Goal: Information Seeking & Learning: Understand process/instructions

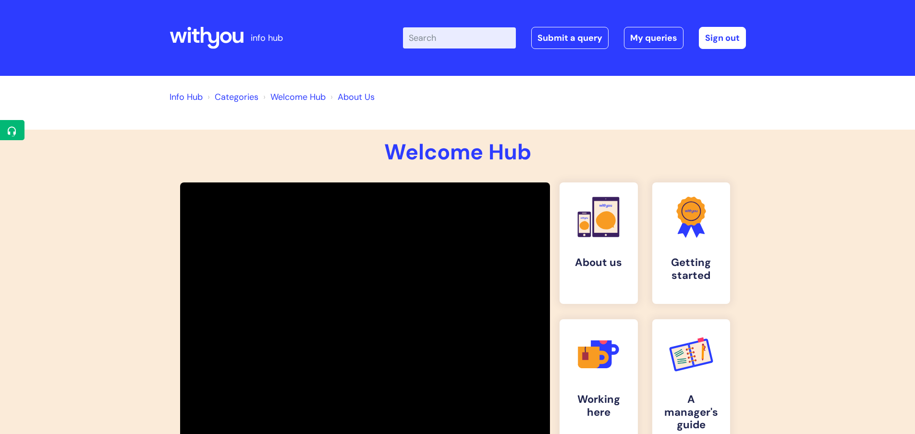
click at [201, 27] on icon at bounding box center [209, 38] width 19 height 22
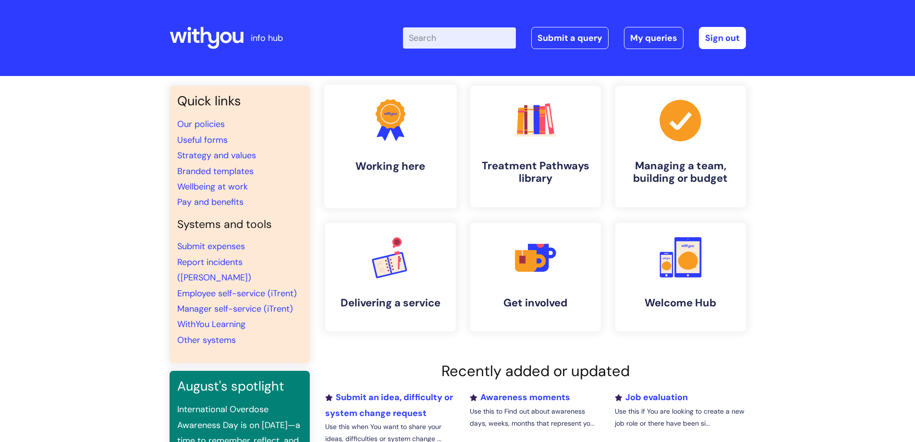
click at [413, 167] on h4 "Working here" at bounding box center [390, 166] width 117 height 13
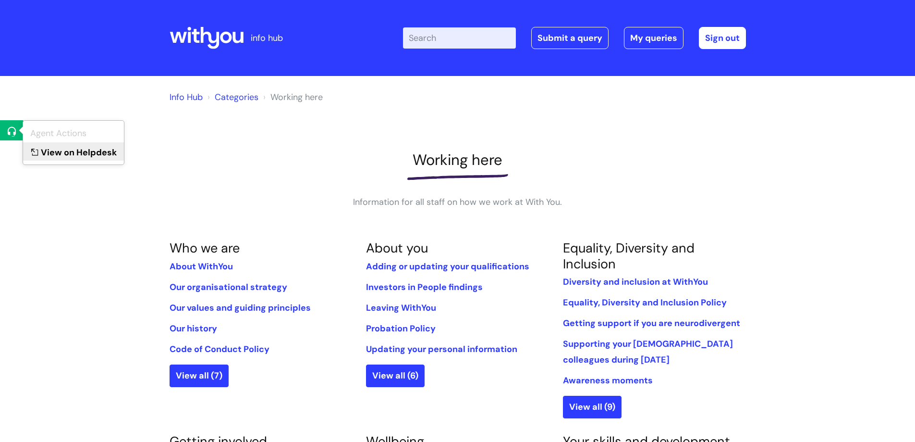
click at [55, 154] on link "View on Helpdesk" at bounding box center [73, 151] width 101 height 18
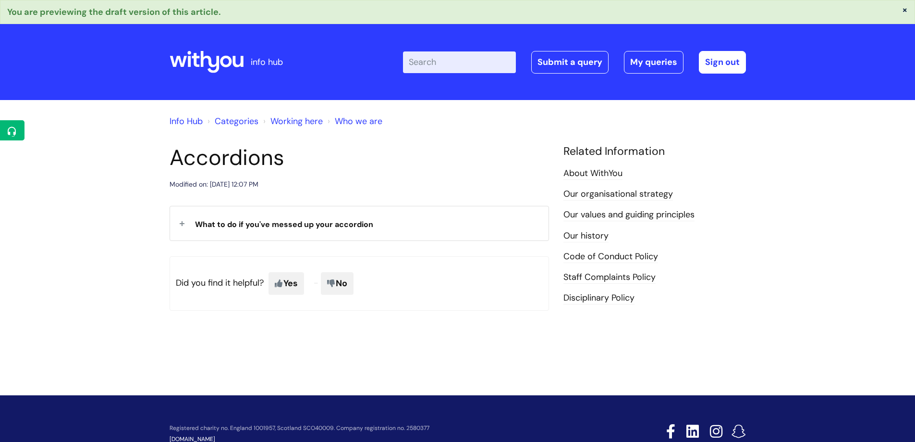
click at [180, 222] on div "What to do if you've messed up your accordion" at bounding box center [359, 223] width 379 height 34
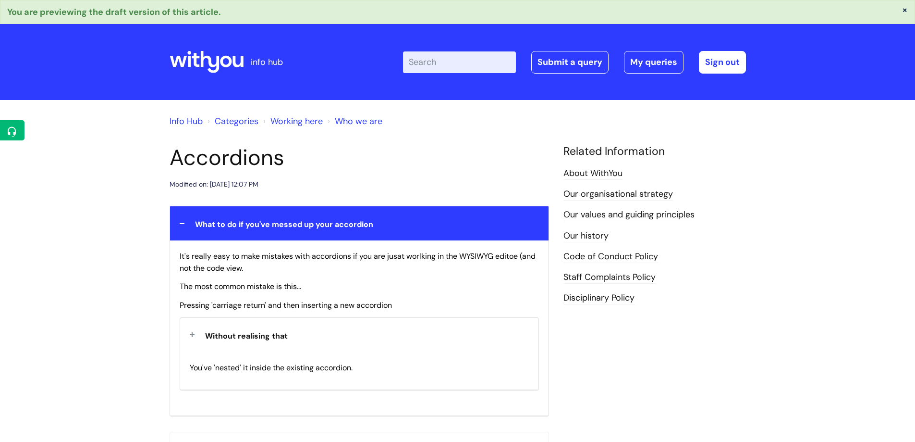
click at [192, 333] on div "Without realising that" at bounding box center [359, 335] width 358 height 34
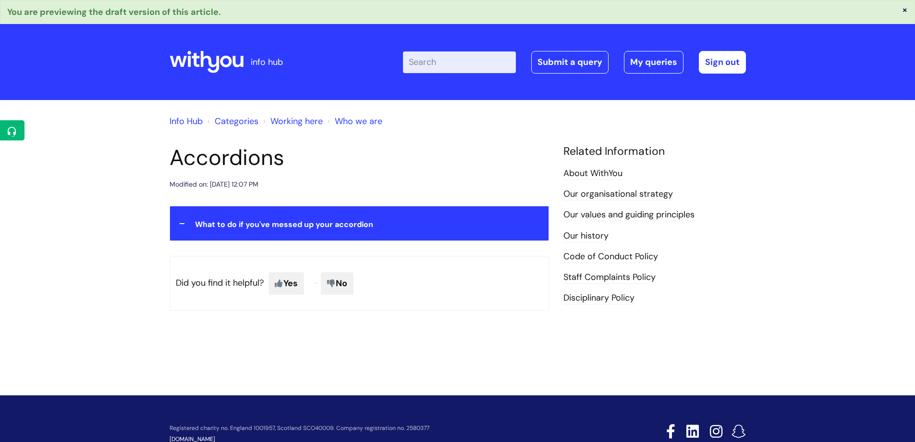
click at [182, 223] on div "What to do if you've messed up your accordion" at bounding box center [359, 223] width 379 height 34
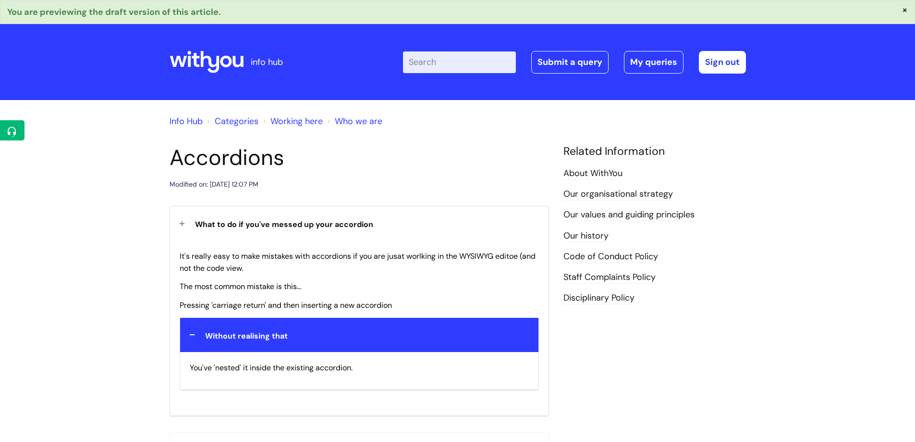
click at [182, 223] on div "What to do if you've messed up your accordion" at bounding box center [359, 223] width 379 height 34
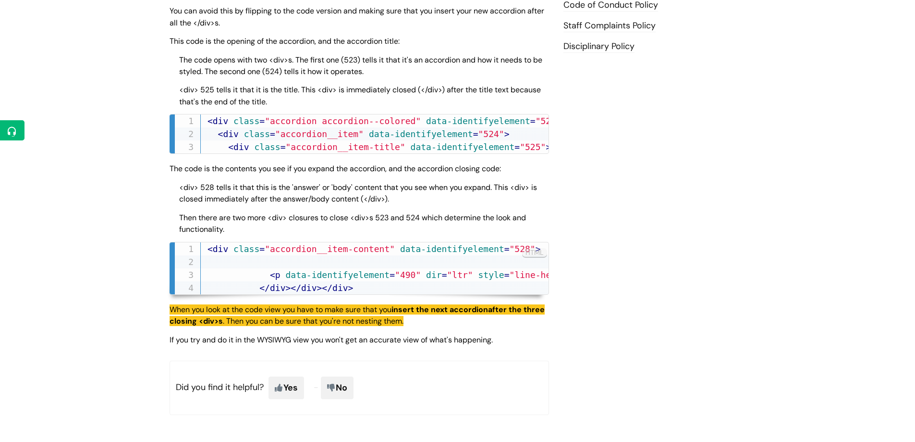
scroll to position [96, 0]
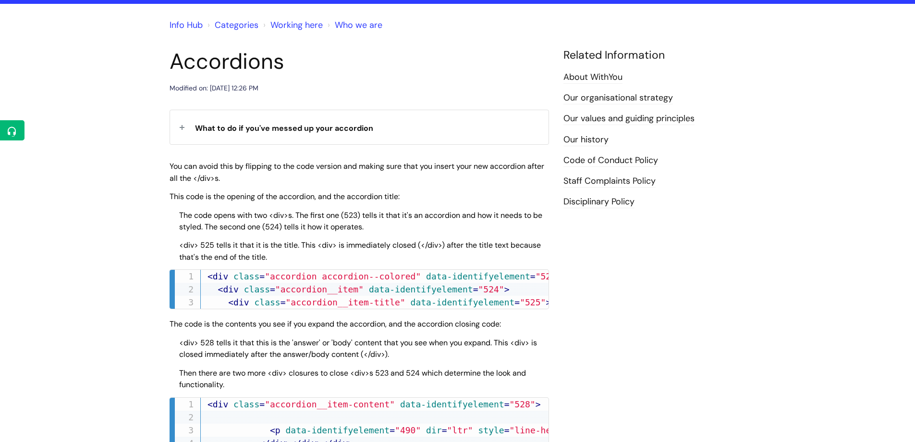
click at [184, 126] on div "What to do if you've messed up your accordion" at bounding box center [359, 127] width 379 height 34
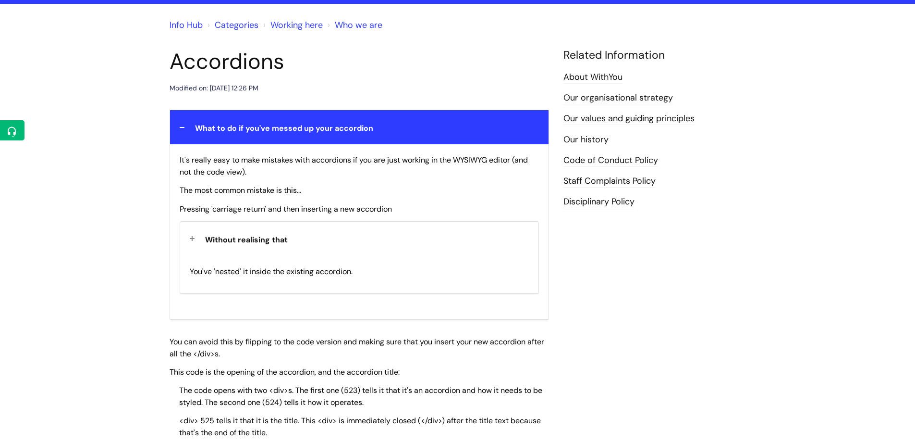
click at [193, 237] on div "Without realising that" at bounding box center [359, 239] width 358 height 34
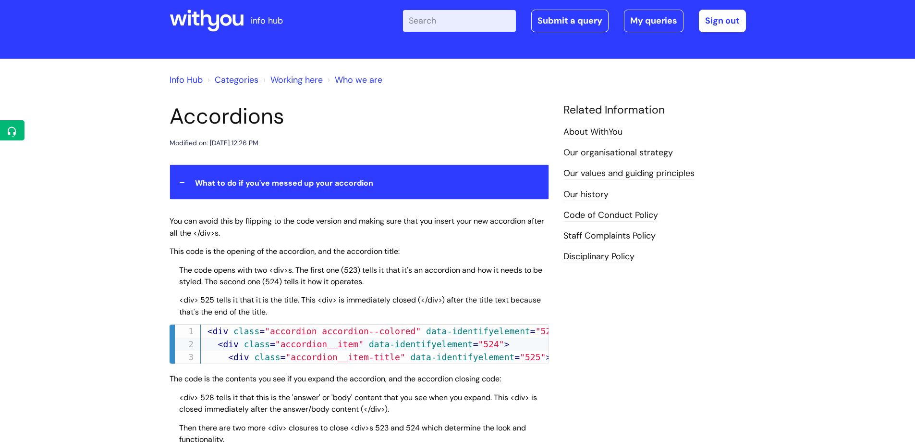
scroll to position [0, 0]
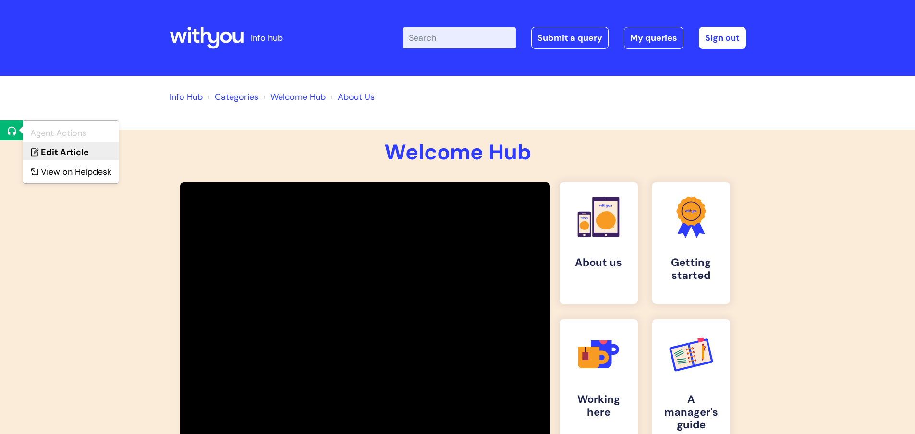
click at [42, 154] on link "Edit Article" at bounding box center [71, 151] width 96 height 18
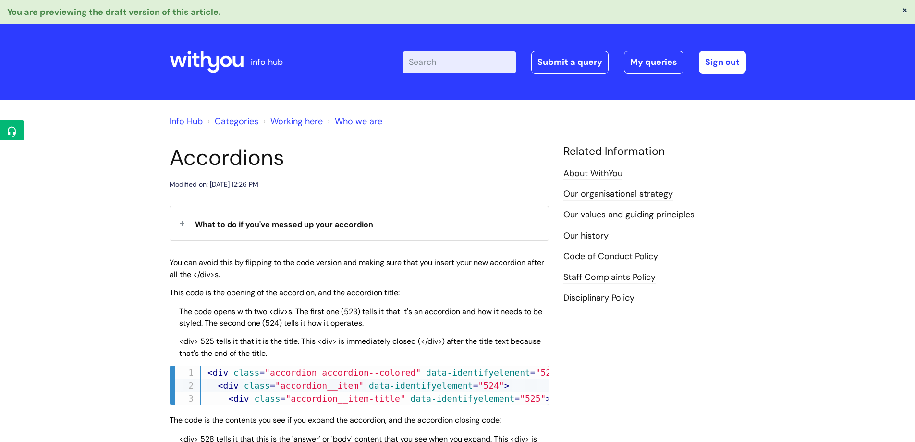
click at [183, 221] on div "What to do if you've messed up your accordion" at bounding box center [359, 223] width 379 height 34
